Goal: Information Seeking & Learning: Compare options

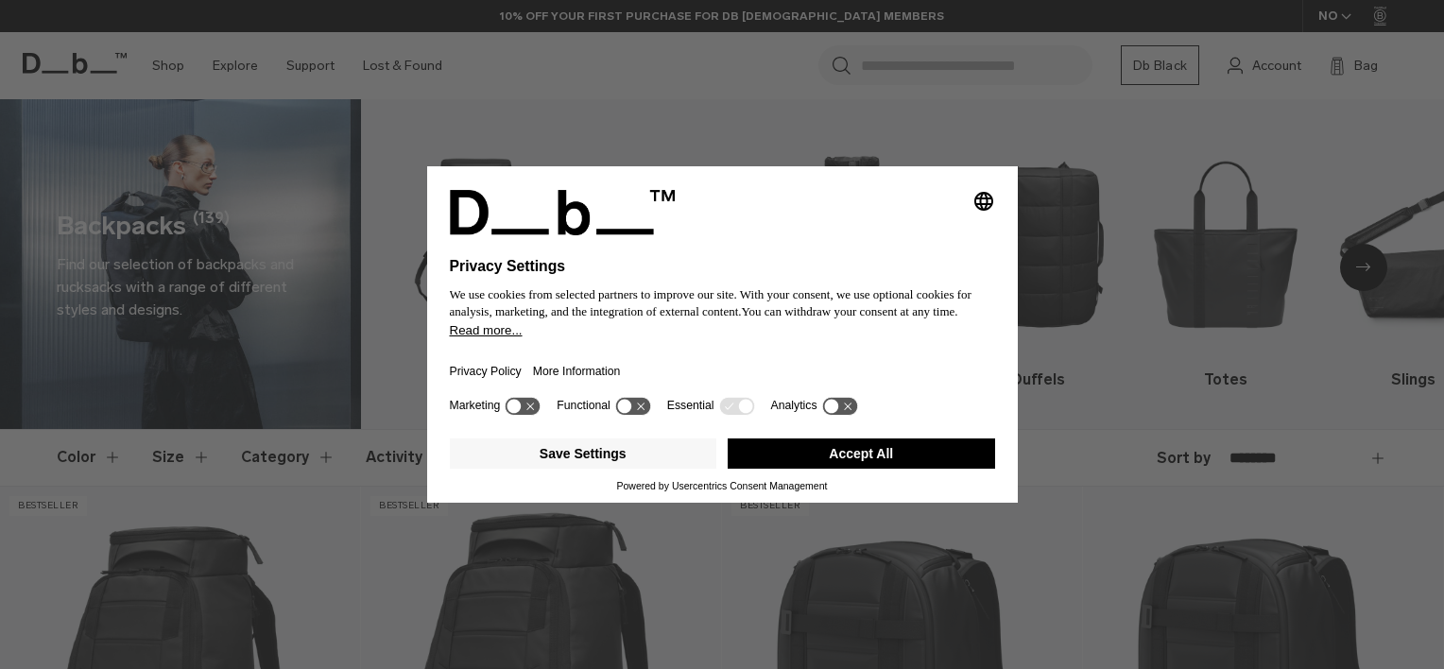
drag, startPoint x: 880, startPoint y: 450, endPoint x: 897, endPoint y: 453, distance: 18.3
click at [880, 450] on button "Accept All" at bounding box center [860, 453] width 267 height 30
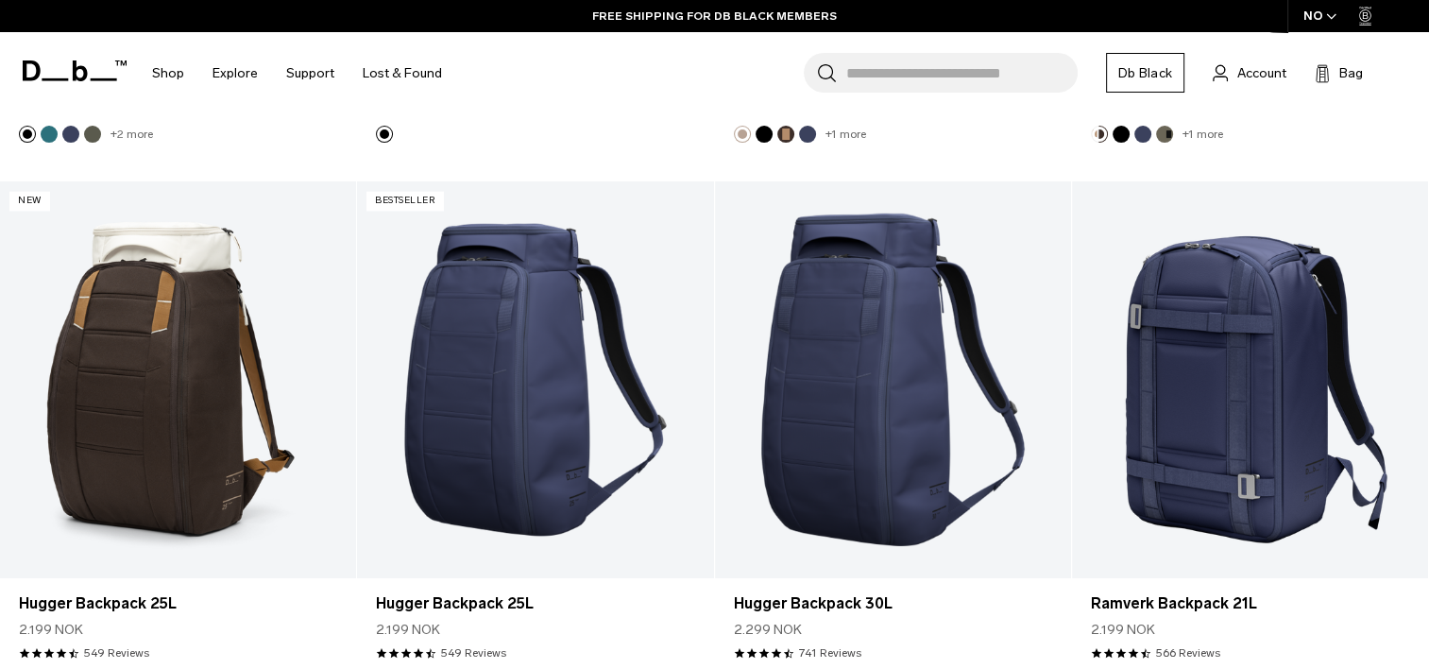
scroll to position [3118, 0]
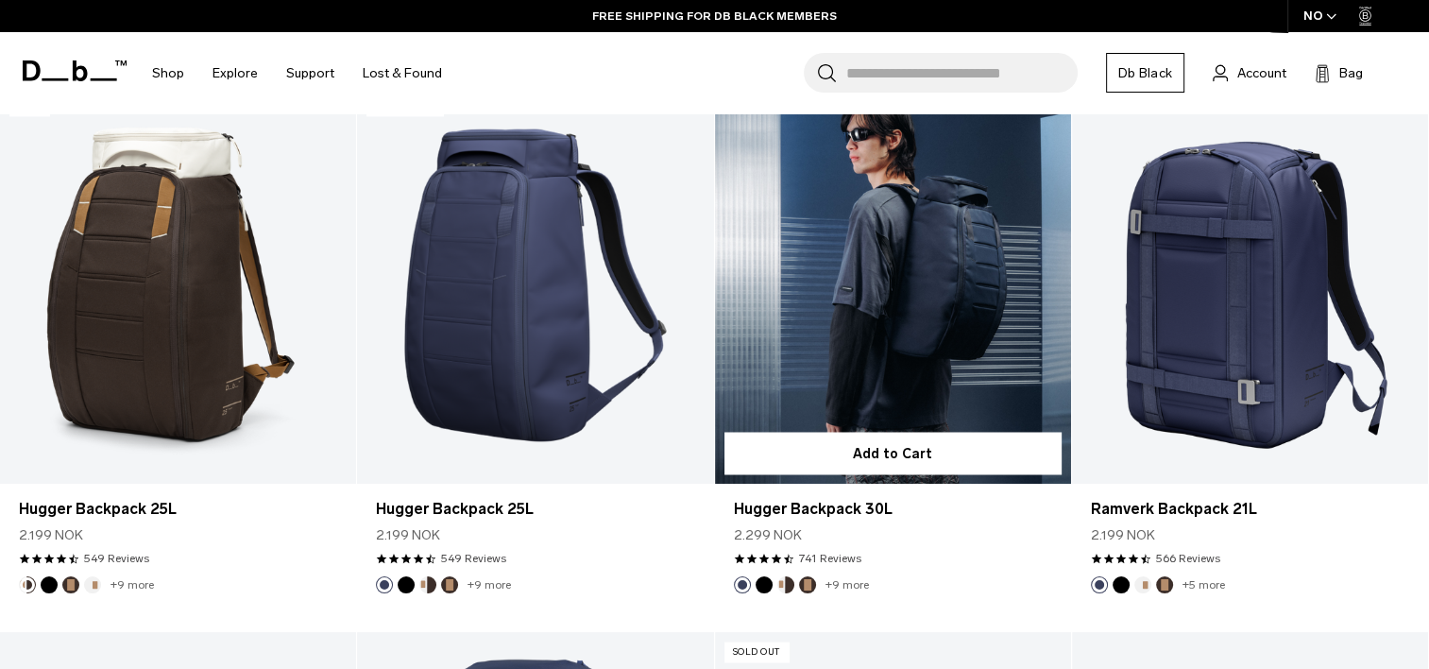
click at [943, 325] on link "Hugger Backpack 30L" at bounding box center [893, 285] width 356 height 396
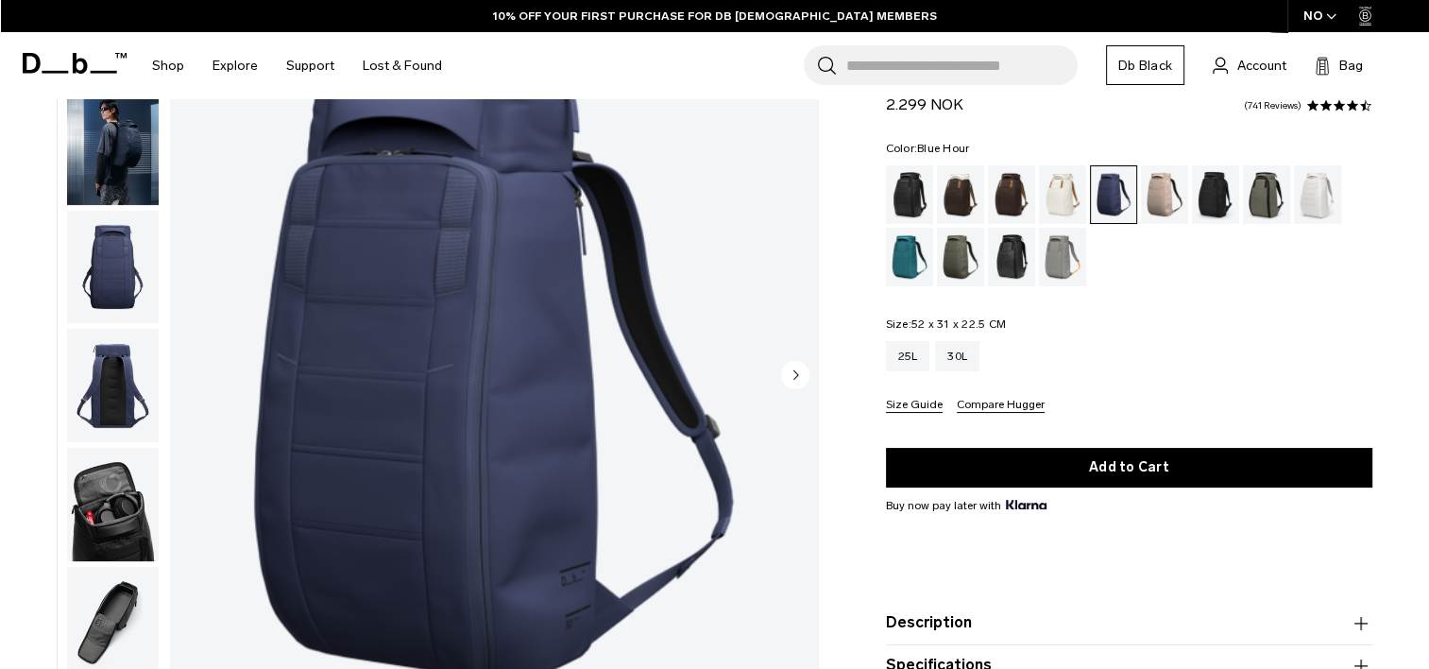
scroll to position [189, 0]
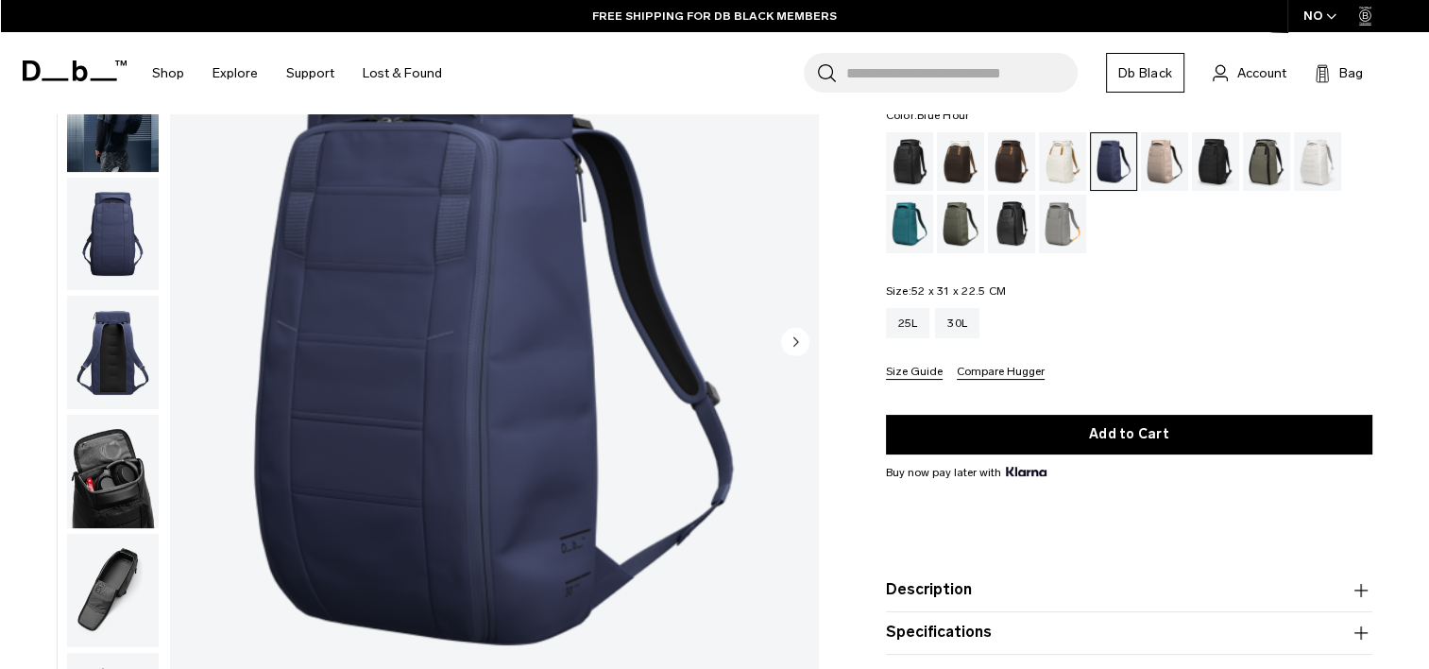
click at [115, 581] on img "button" at bounding box center [113, 590] width 92 height 113
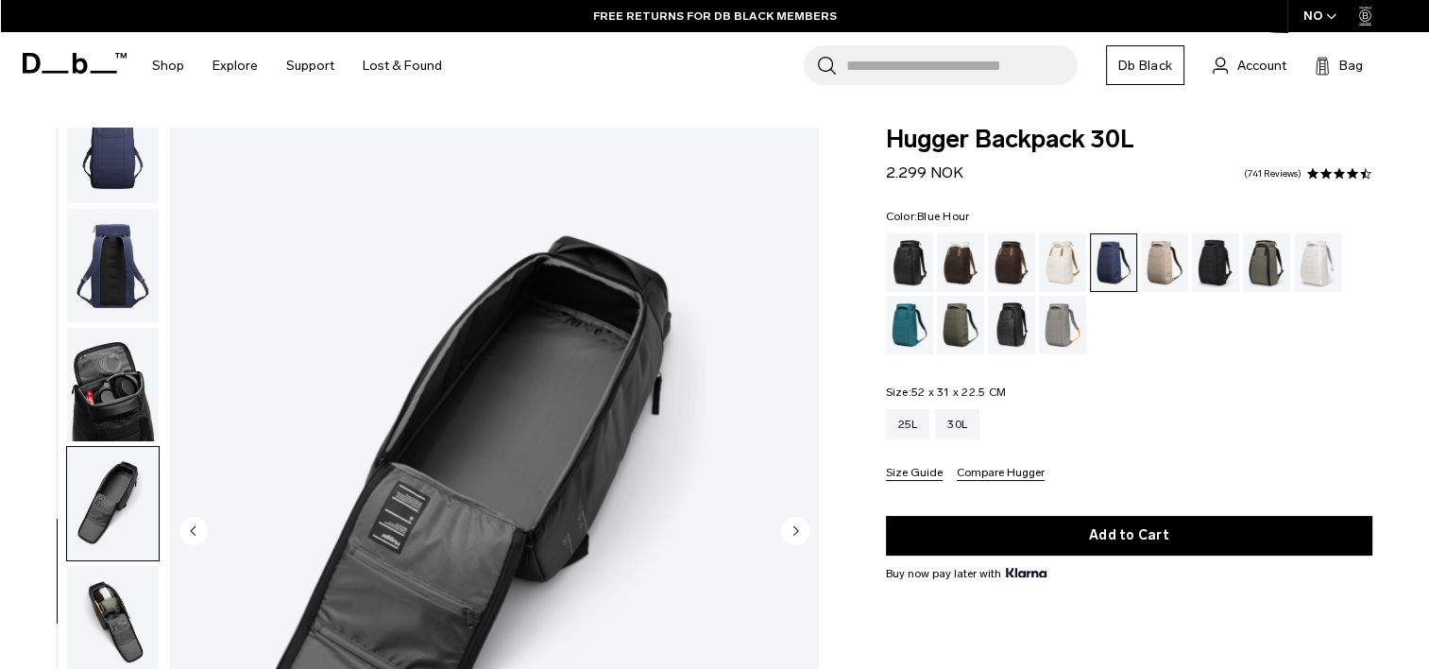
scroll to position [186, 0]
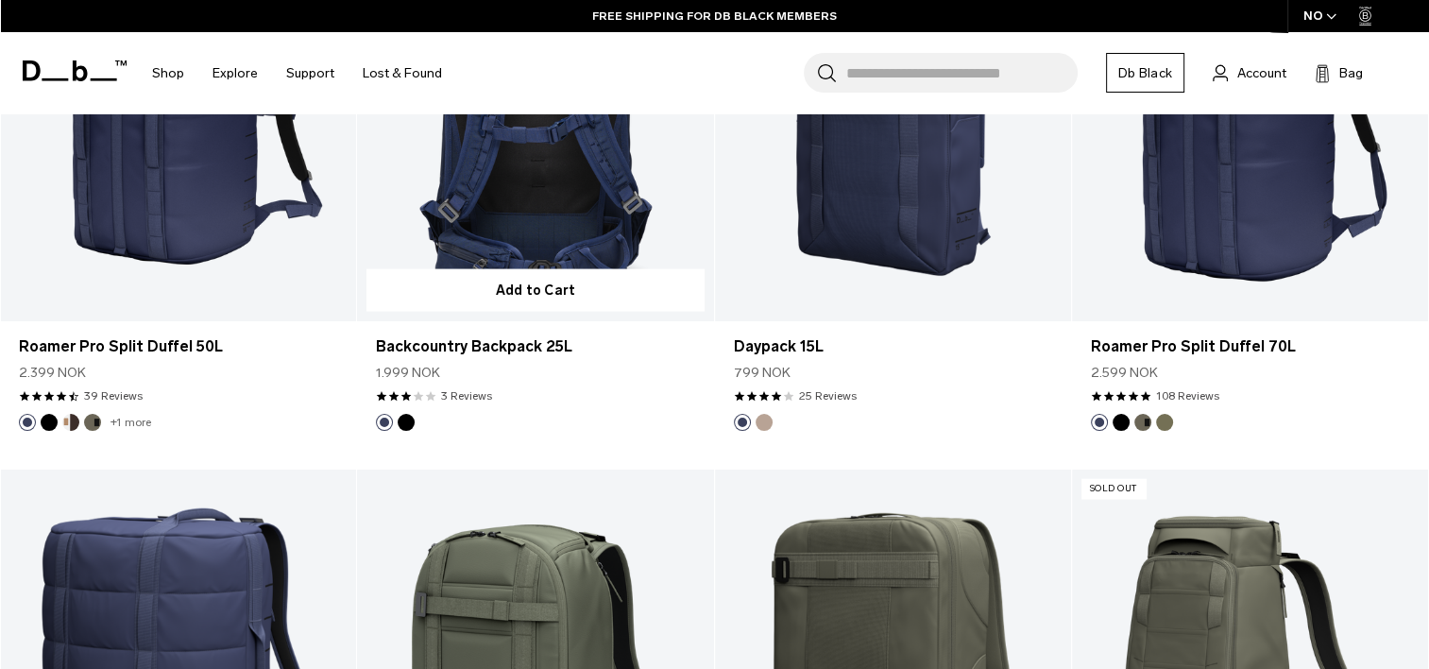
scroll to position [3792, 0]
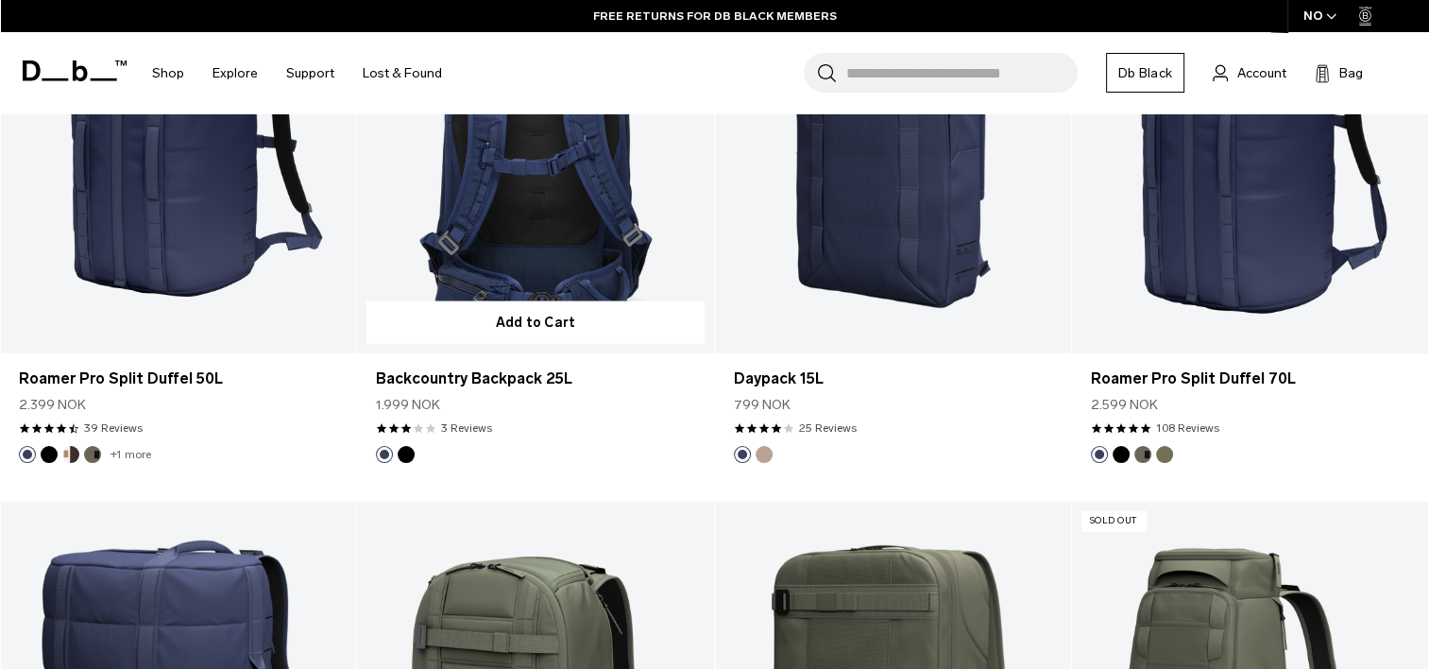
click at [557, 225] on link "Backcountry Backpack 25L" at bounding box center [535, 155] width 356 height 396
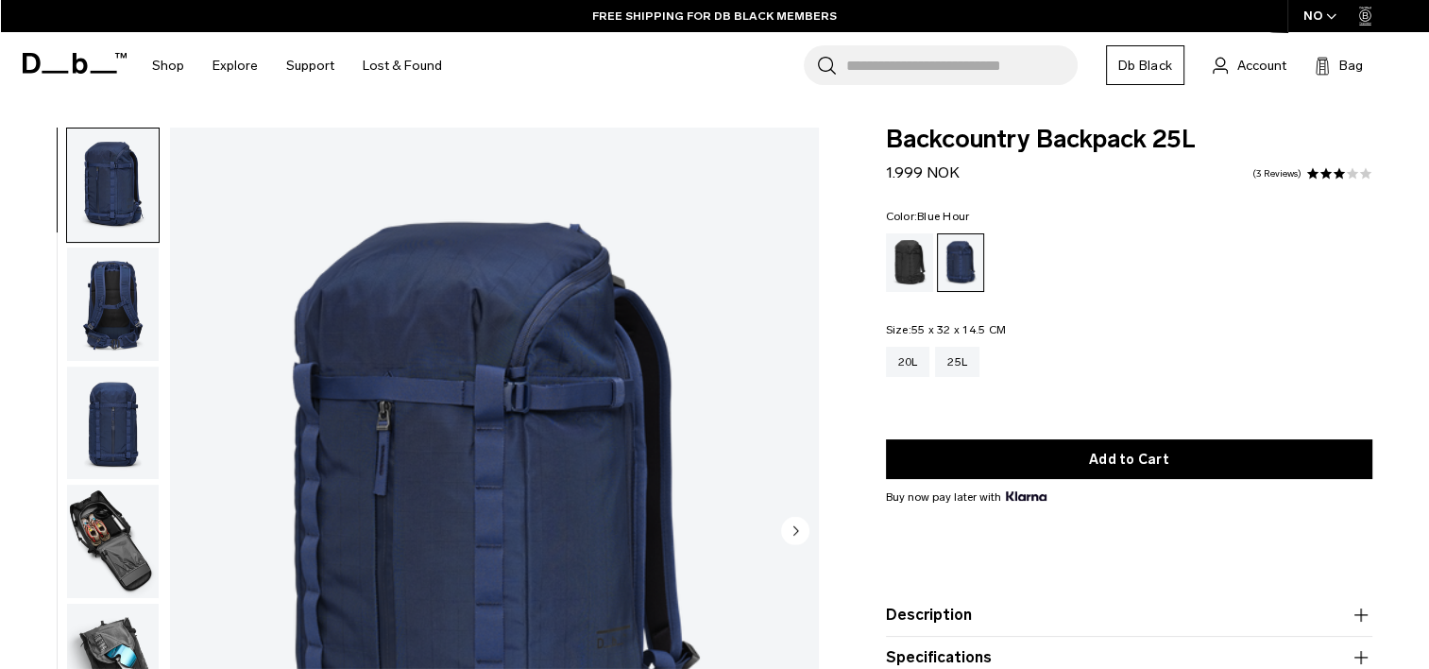
click at [119, 510] on img "button" at bounding box center [113, 541] width 92 height 113
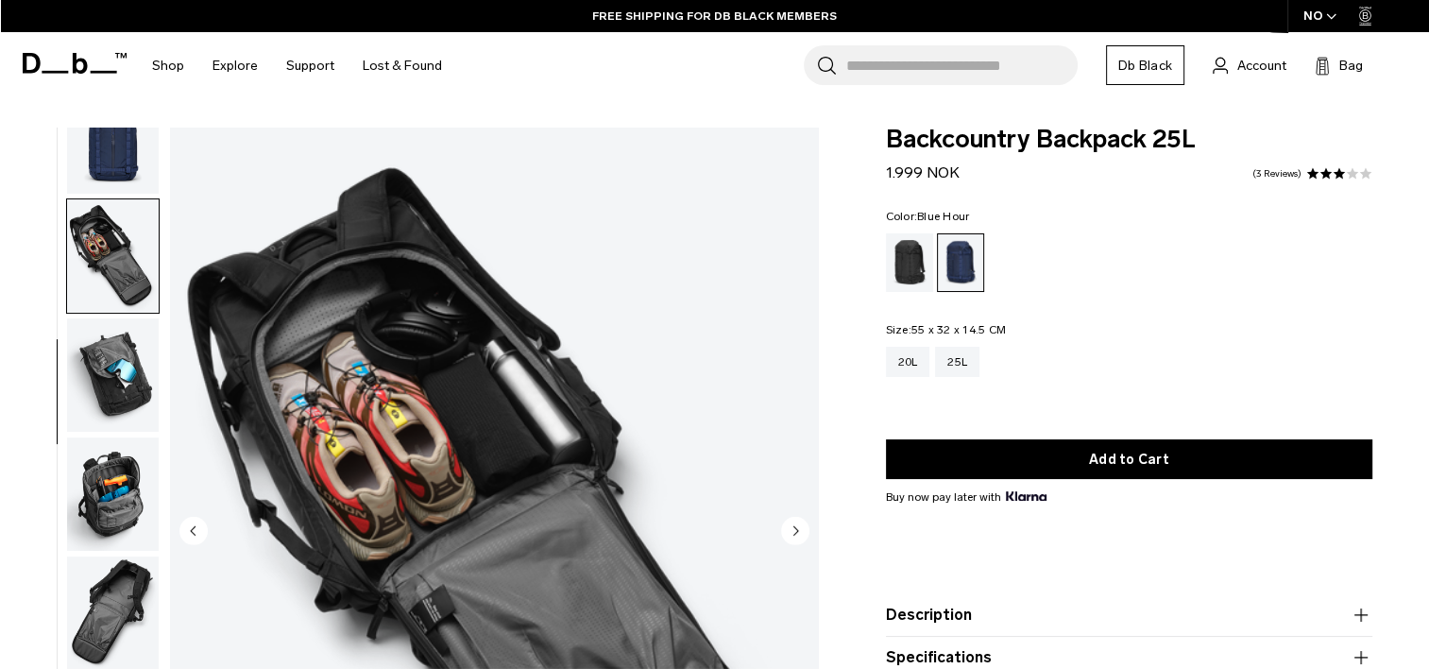
scroll to position [357, 0]
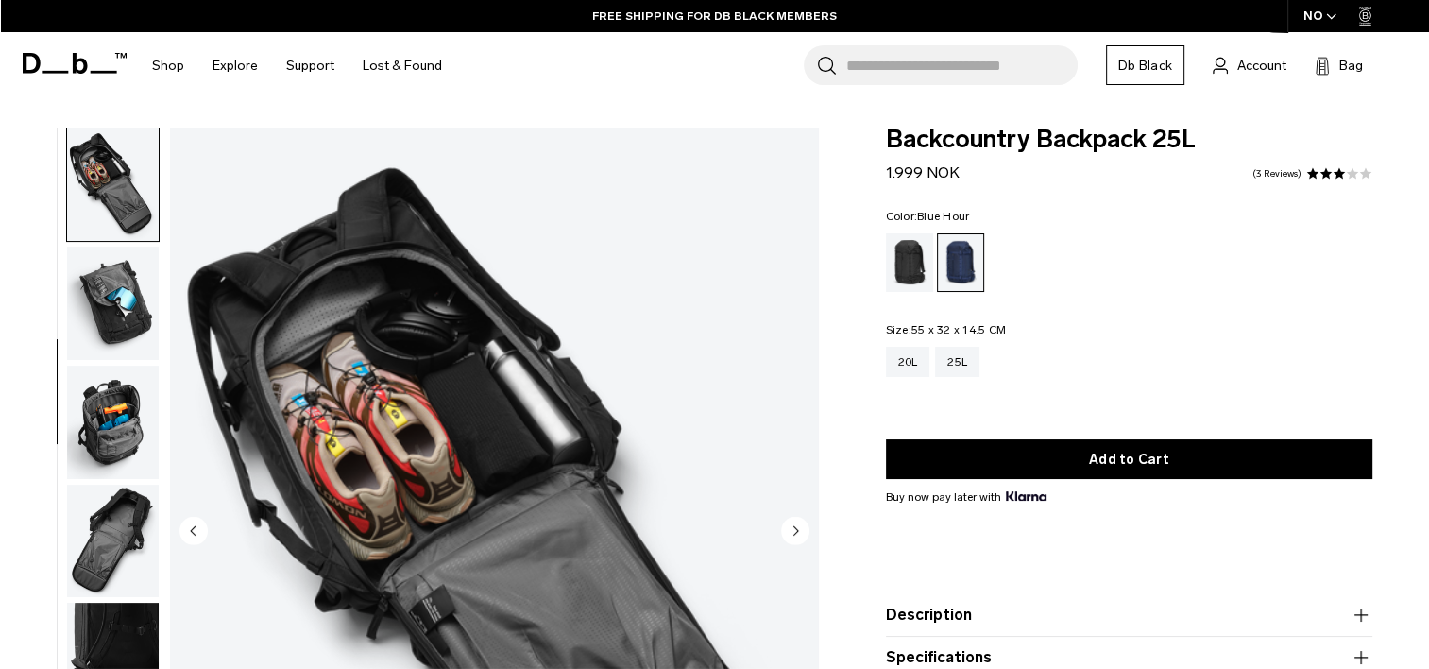
click at [113, 529] on img "button" at bounding box center [113, 541] width 92 height 113
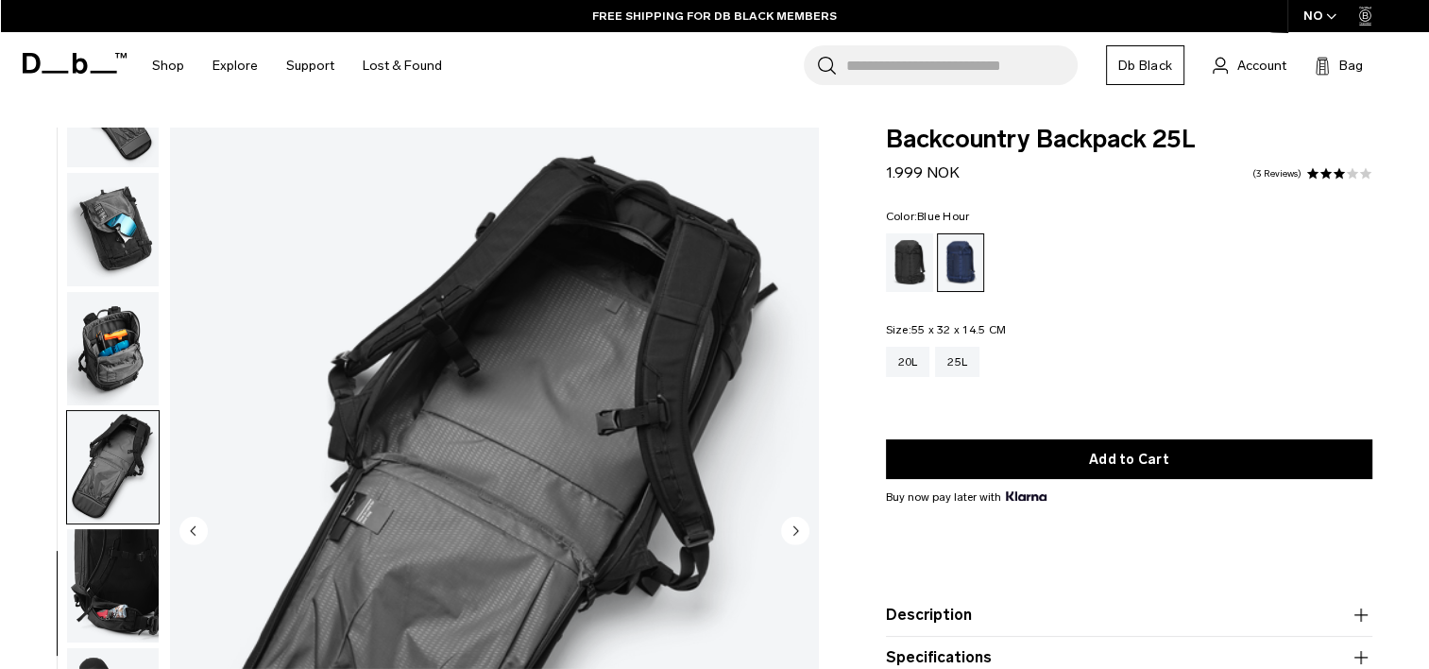
scroll to position [495, 0]
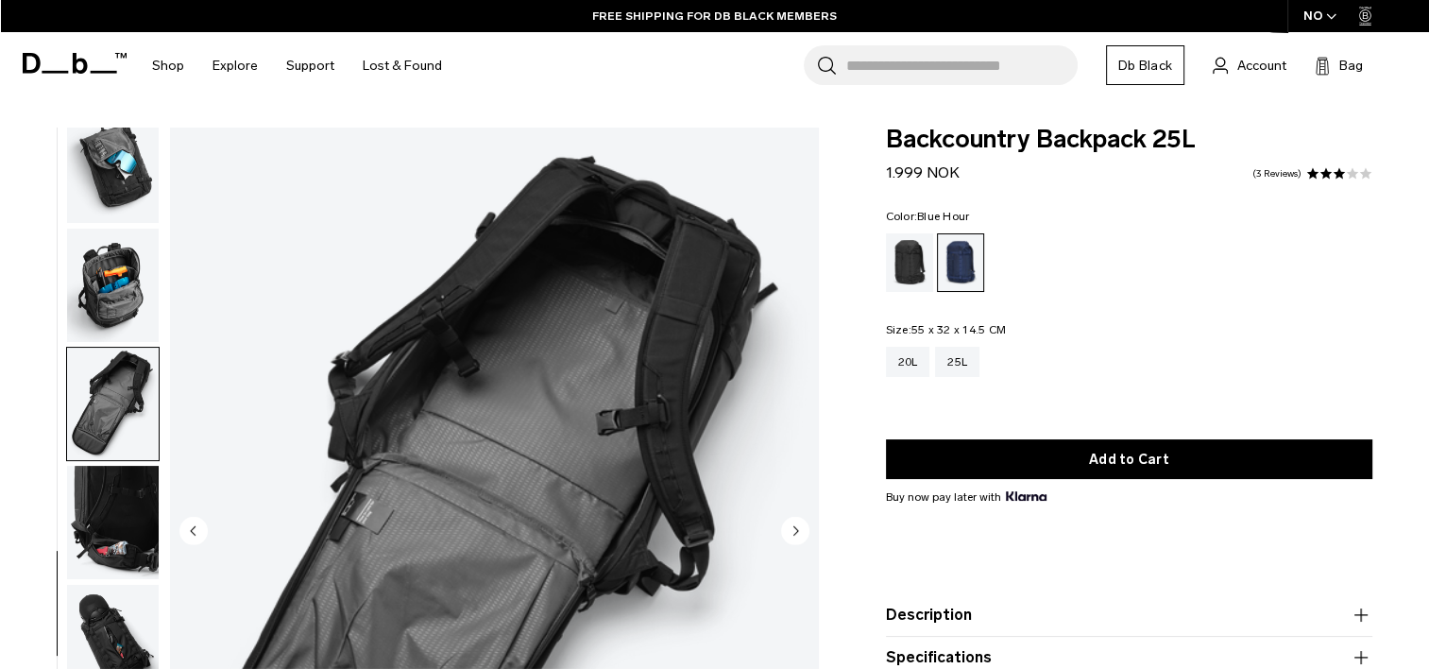
click at [125, 558] on img "button" at bounding box center [113, 522] width 92 height 113
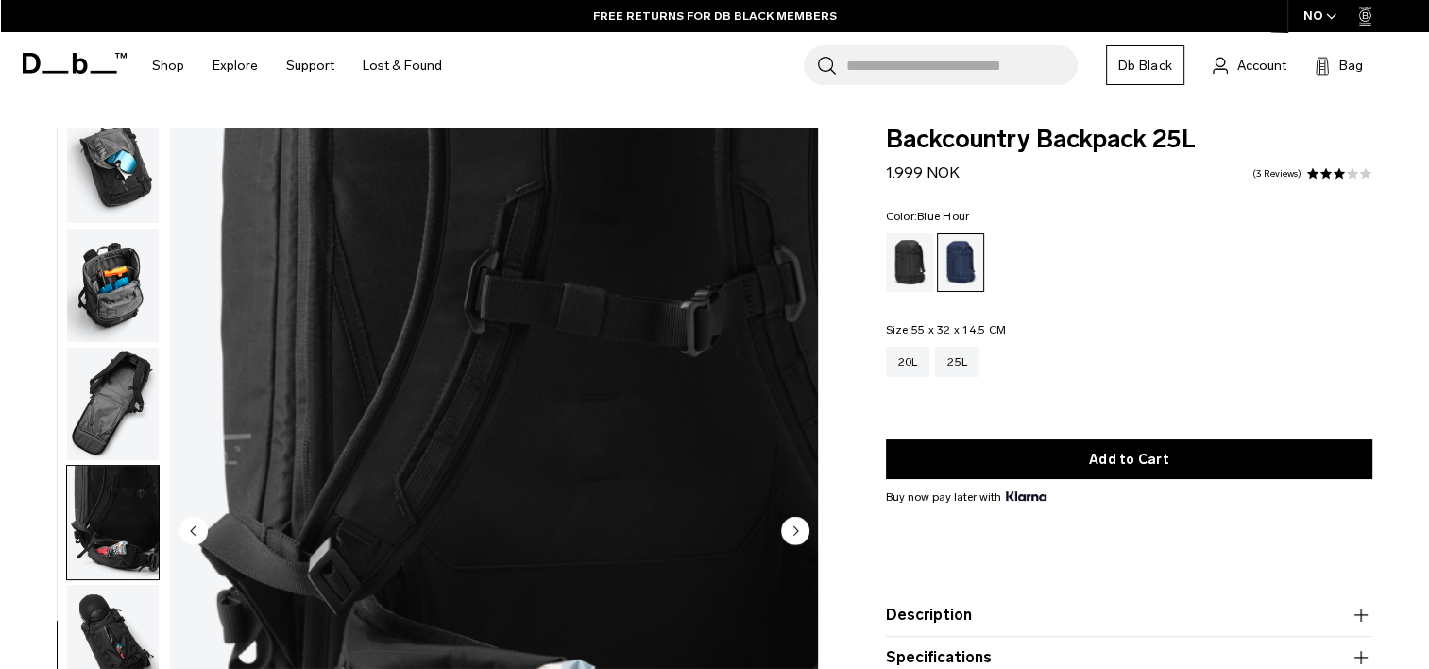
click at [129, 620] on img "button" at bounding box center [113, 641] width 92 height 113
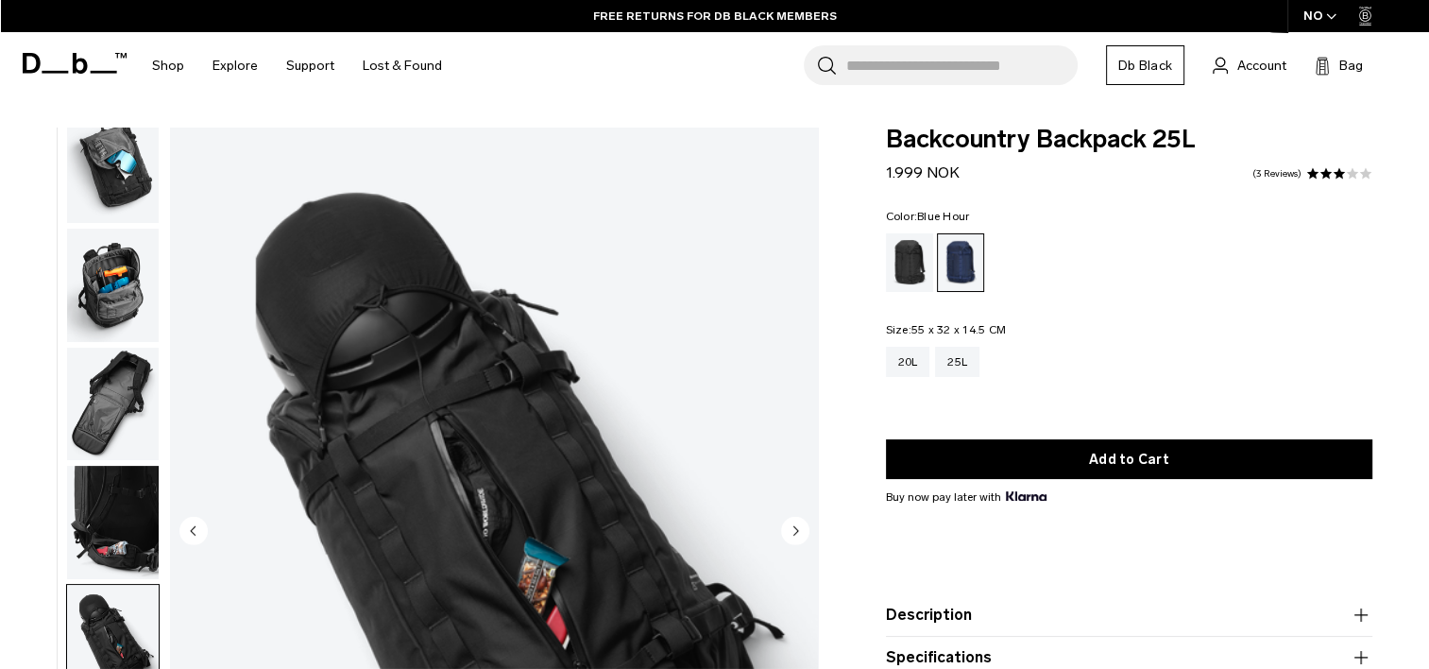
scroll to position [189, 0]
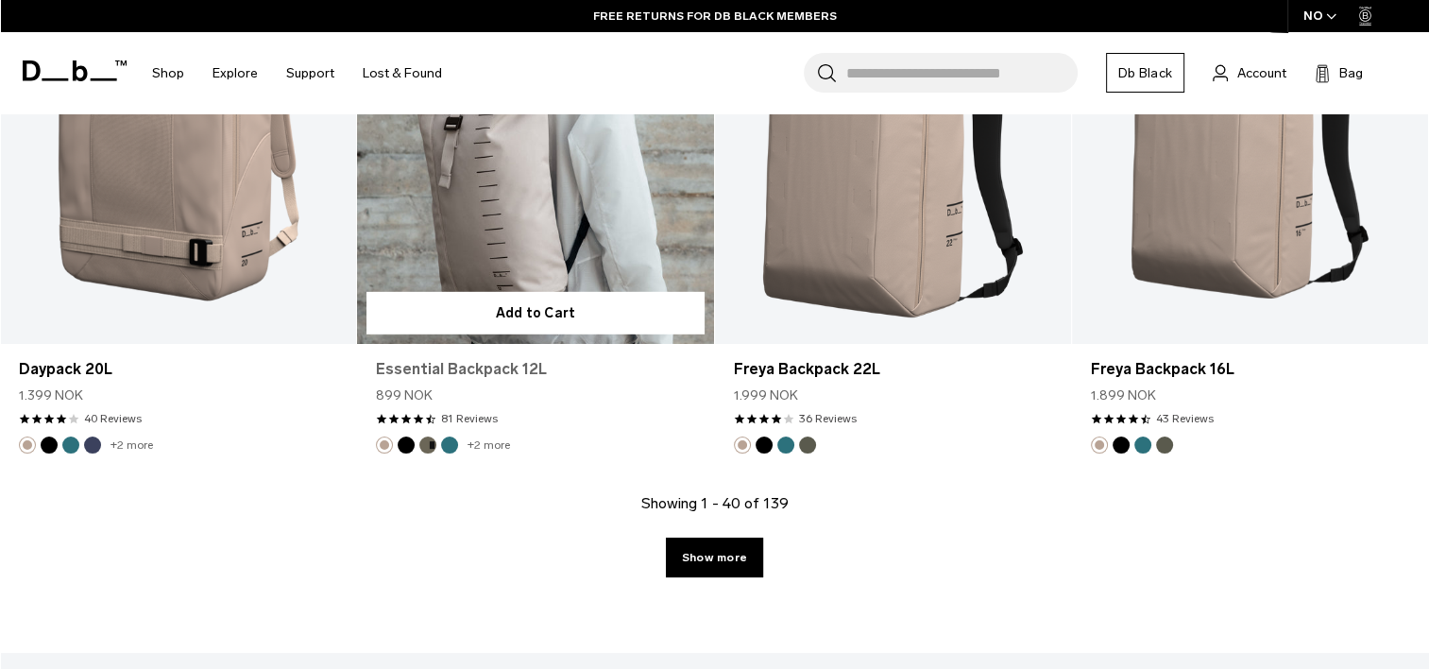
scroll to position [5681, 0]
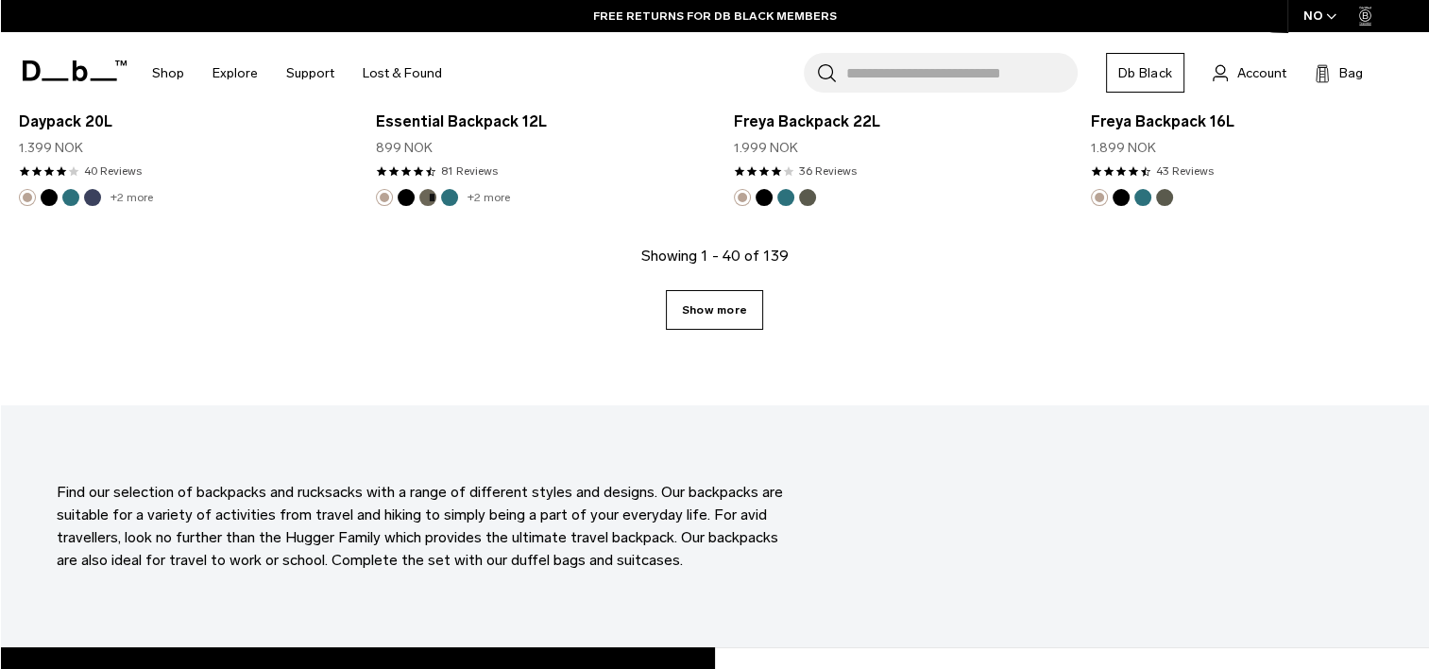
click at [715, 314] on link "Show more" at bounding box center [714, 310] width 97 height 40
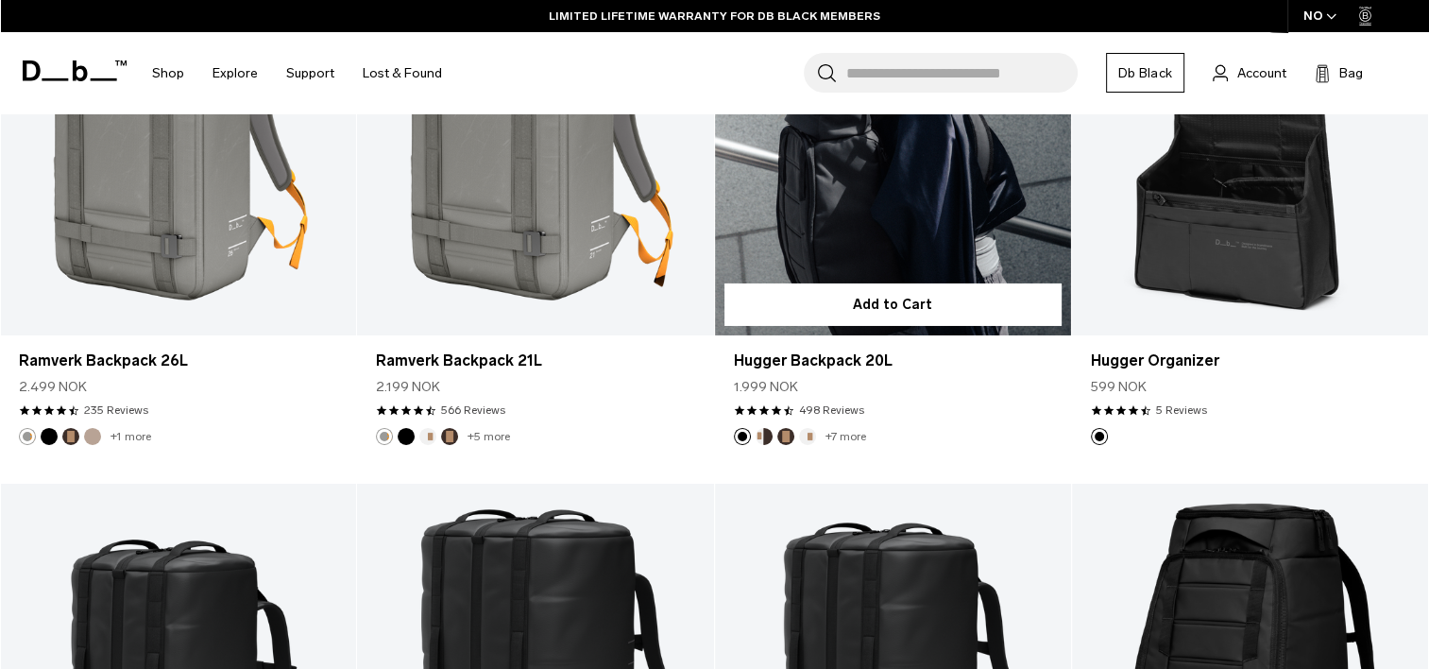
scroll to position [6059, 0]
